Goal: Task Accomplishment & Management: Use online tool/utility

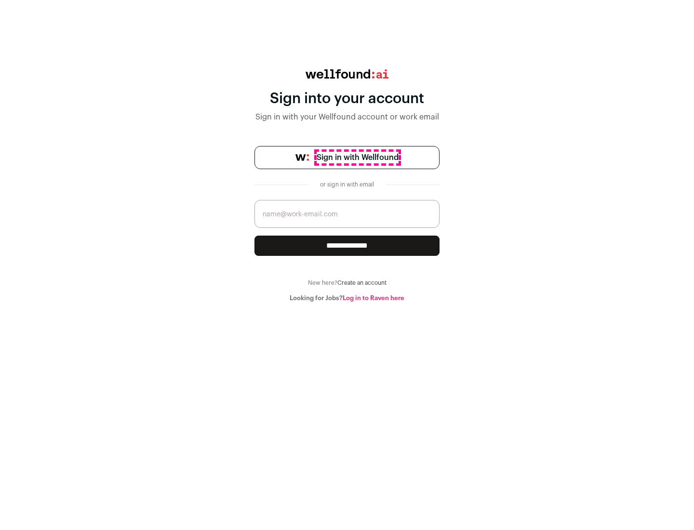
click at [357, 158] on span "Sign in with Wellfound" at bounding box center [358, 158] width 82 height 12
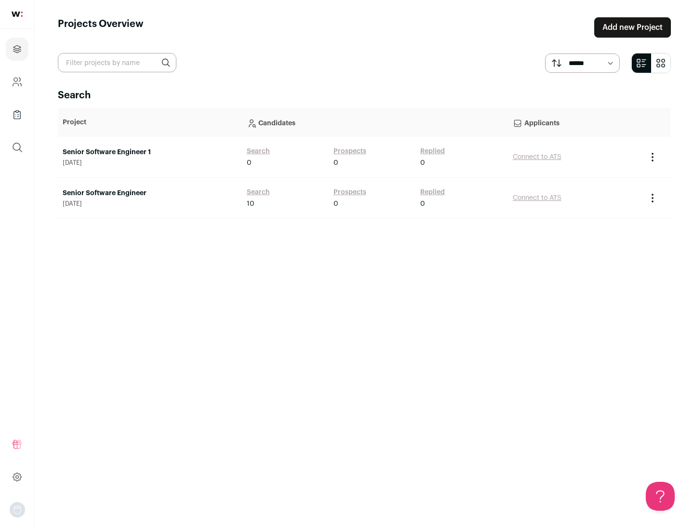
click at [149, 193] on link "Senior Software Engineer" at bounding box center [150, 193] width 174 height 10
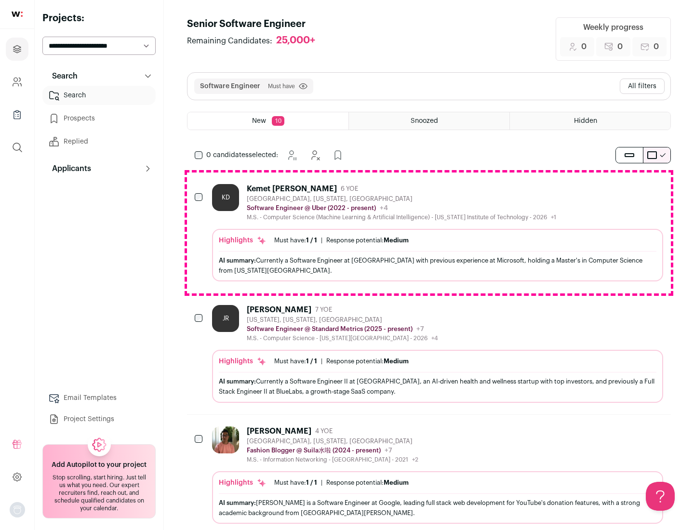
click at [429, 233] on div "Highlights Must have: 1 / 1 How many must haves have been fulfilled? | Response…" at bounding box center [437, 255] width 451 height 53
